Goal: Navigation & Orientation: Find specific page/section

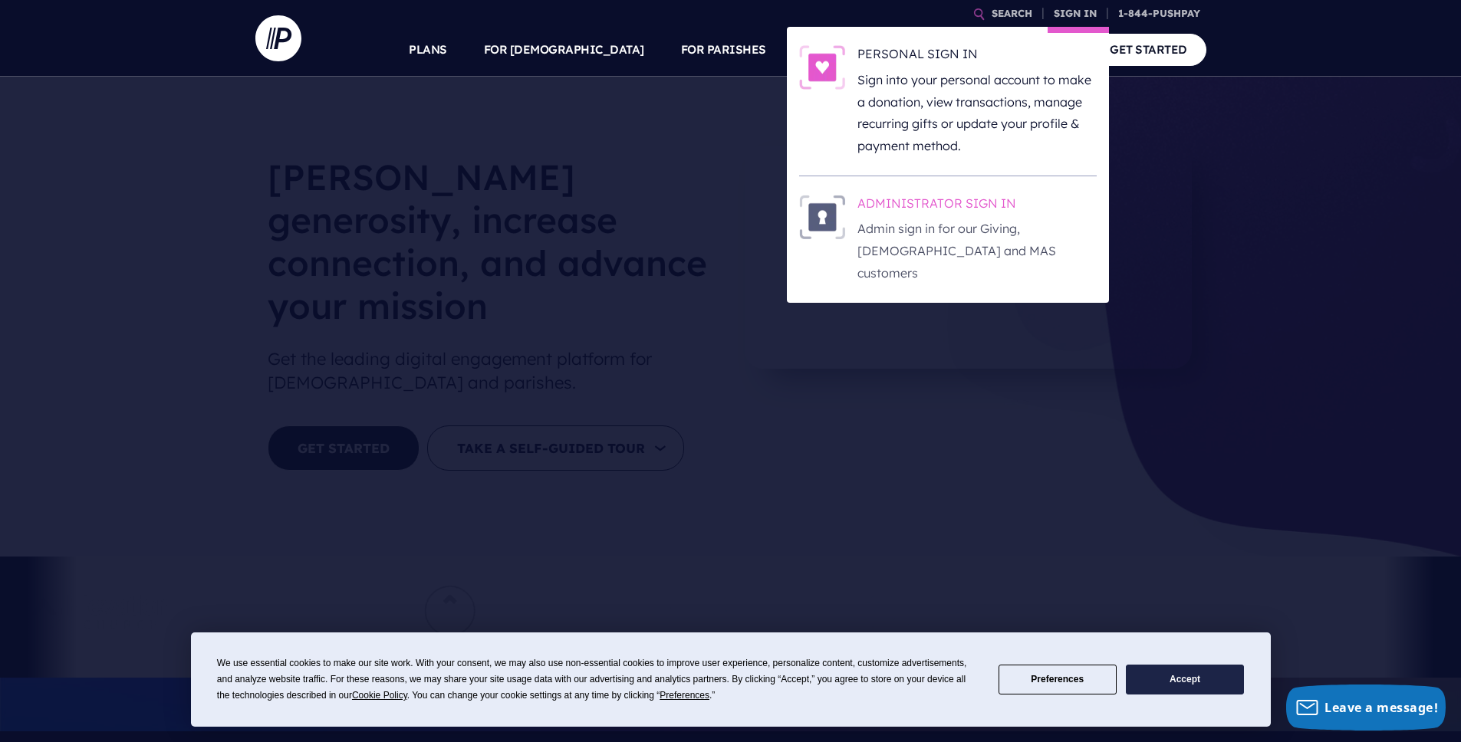
click at [964, 220] on p "Admin sign in for our Giving, [DEMOGRAPHIC_DATA] and MAS customers" at bounding box center [976, 251] width 239 height 66
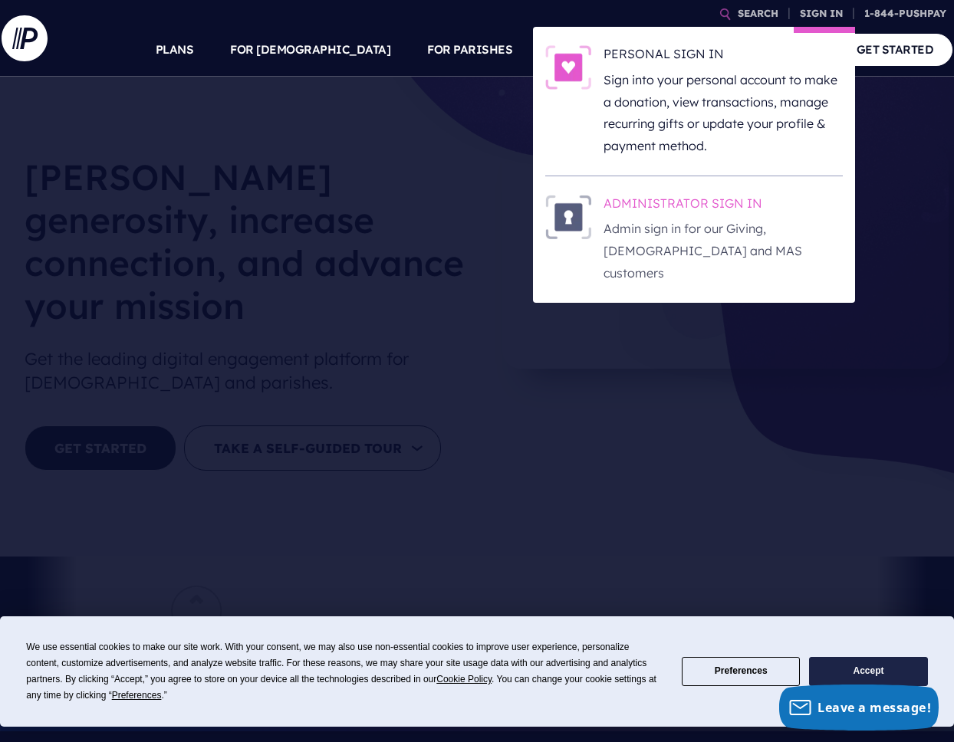
click at [781, 212] on h6 "ADMINISTRATOR SIGN IN" at bounding box center [722, 206] width 239 height 23
